Goal: Task Accomplishment & Management: Manage account settings

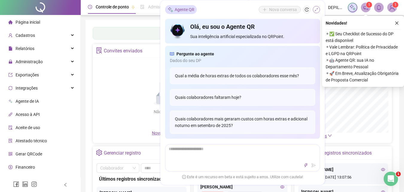
click at [318, 9] on icon "shrink" at bounding box center [316, 9] width 4 height 4
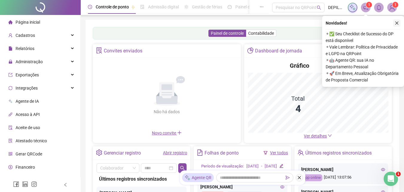
click at [397, 21] on icon "close" at bounding box center [397, 23] width 4 height 4
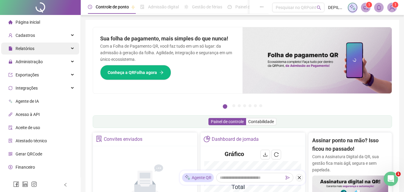
click at [30, 44] on span "Relatórios" at bounding box center [21, 48] width 26 height 12
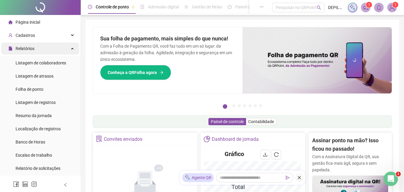
click at [28, 47] on span "Relatórios" at bounding box center [25, 48] width 19 height 5
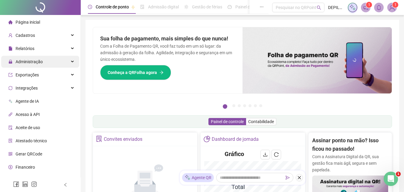
click at [30, 60] on span "Administração" at bounding box center [29, 61] width 27 height 5
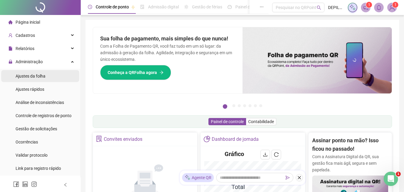
click at [30, 78] on span "Ajustes da folha" at bounding box center [31, 76] width 30 height 5
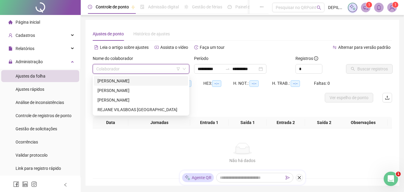
click at [125, 70] on input "search" at bounding box center [138, 68] width 84 height 9
click at [125, 80] on div "[PERSON_NAME]" at bounding box center [140, 80] width 87 height 7
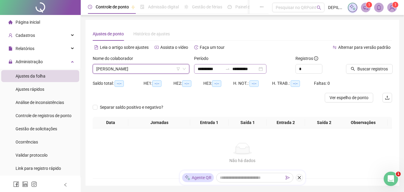
click at [266, 69] on div "**********" at bounding box center [230, 69] width 72 height 10
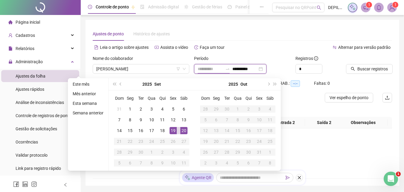
type input "**********"
click at [183, 129] on div "20" at bounding box center [183, 130] width 7 height 7
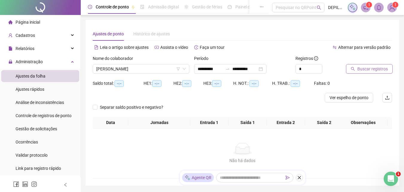
click at [356, 69] on button "Buscar registros" at bounding box center [369, 69] width 47 height 10
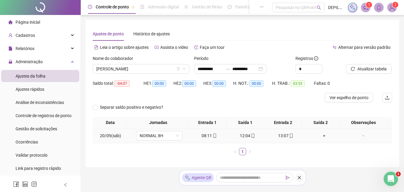
click at [320, 135] on div "+" at bounding box center [323, 135] width 33 height 7
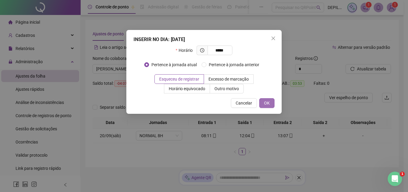
type input "*****"
click at [270, 106] on span "OK" at bounding box center [267, 103] width 6 height 7
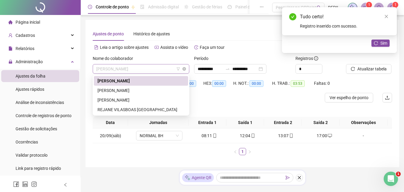
click at [160, 68] on span "[PERSON_NAME]" at bounding box center [140, 68] width 89 height 9
click at [142, 89] on div "[PERSON_NAME]" at bounding box center [140, 90] width 87 height 7
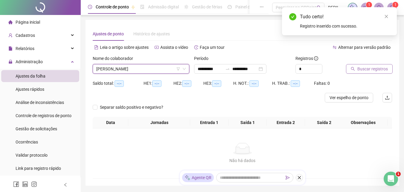
click at [352, 65] on button "Buscar registros" at bounding box center [369, 69] width 47 height 10
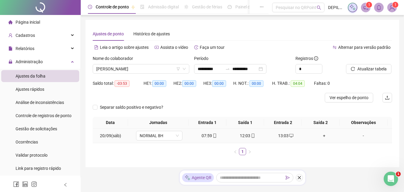
click at [319, 135] on div "+" at bounding box center [323, 135] width 33 height 7
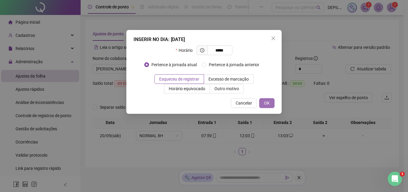
type input "*****"
click at [265, 100] on span "OK" at bounding box center [267, 103] width 6 height 7
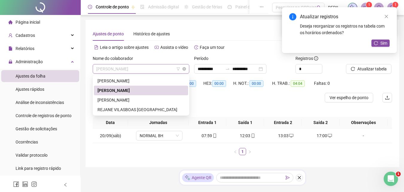
click at [165, 71] on span "[PERSON_NAME]" at bounding box center [140, 68] width 89 height 9
click at [129, 99] on div "[PERSON_NAME]" at bounding box center [140, 100] width 87 height 7
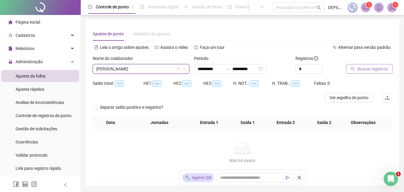
click at [372, 71] on span "Buscar registros" at bounding box center [372, 68] width 30 height 7
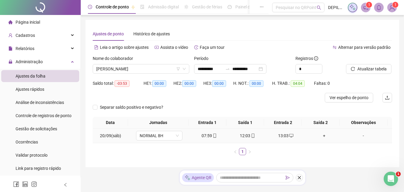
click at [323, 135] on div "+" at bounding box center [323, 135] width 33 height 7
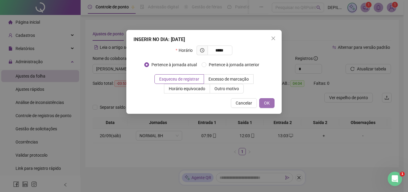
type input "*****"
click at [269, 103] on span "OK" at bounding box center [267, 103] width 6 height 7
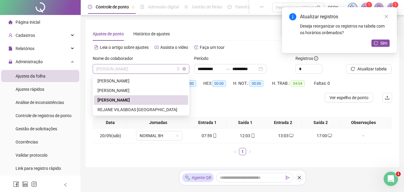
click at [163, 70] on span "[PERSON_NAME]" at bounding box center [140, 68] width 89 height 9
click at [141, 111] on div "REJANE VILASBOAS [GEOGRAPHIC_DATA]" at bounding box center [140, 109] width 87 height 7
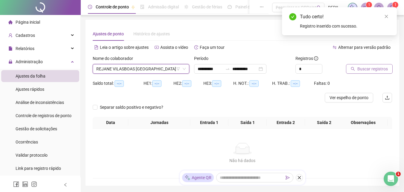
click at [367, 69] on span "Buscar registros" at bounding box center [372, 68] width 30 height 7
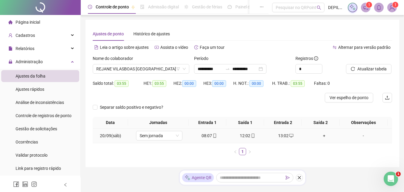
click at [321, 133] on div "+" at bounding box center [323, 135] width 33 height 7
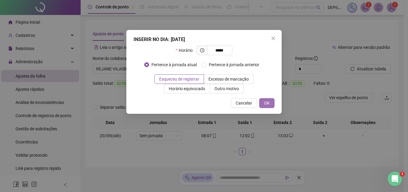
type input "*****"
click at [265, 101] on span "OK" at bounding box center [267, 103] width 6 height 7
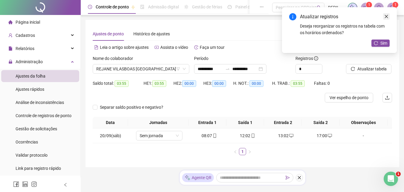
click at [387, 17] on icon "close" at bounding box center [386, 16] width 4 height 4
